Goal: Information Seeking & Learning: Learn about a topic

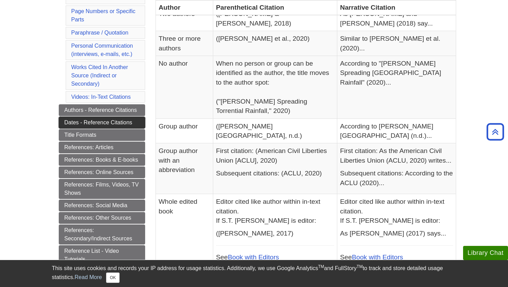
scroll to position [214, 0]
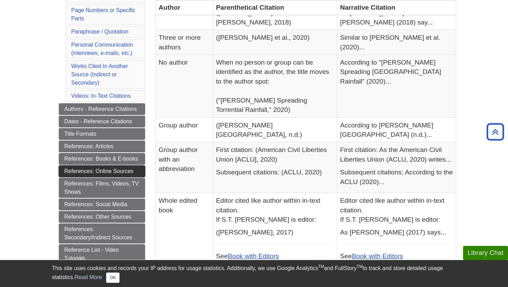
click at [133, 172] on link "References: Online Sources" at bounding box center [102, 171] width 86 height 12
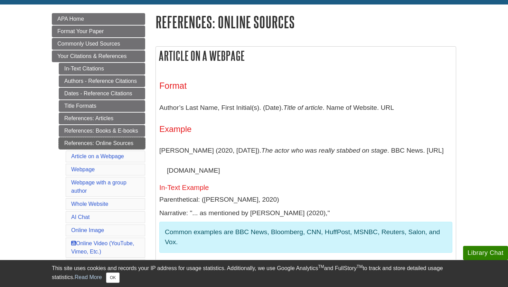
scroll to position [90, 0]
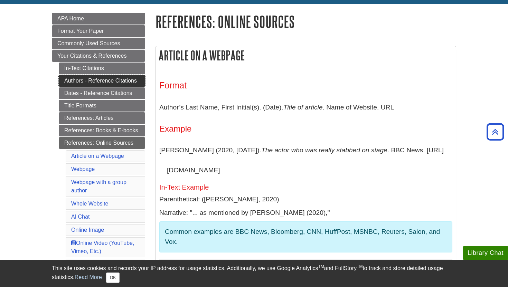
click at [131, 81] on link "Authors - Reference Citations" at bounding box center [102, 81] width 86 height 12
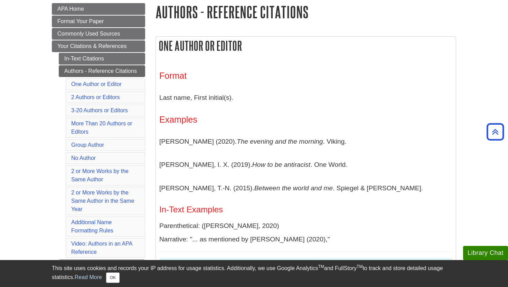
scroll to position [100, 0]
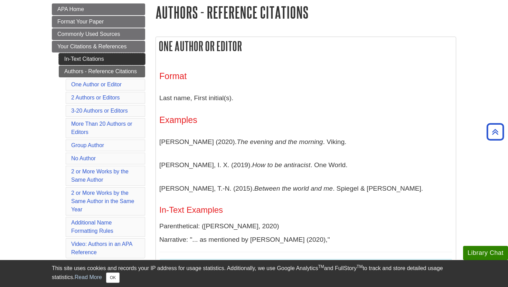
click at [118, 61] on link "In-Text Citations" at bounding box center [102, 59] width 86 height 12
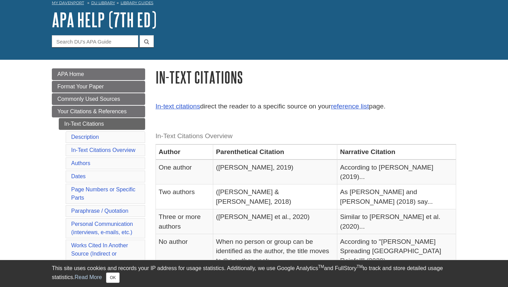
scroll to position [56, 0]
